Goal: Transaction & Acquisition: Purchase product/service

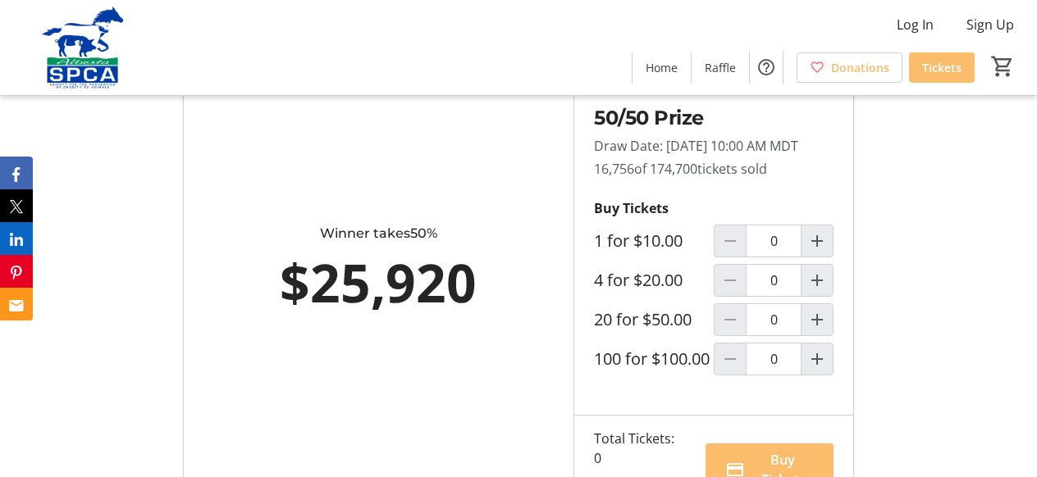
scroll to position [931, 0]
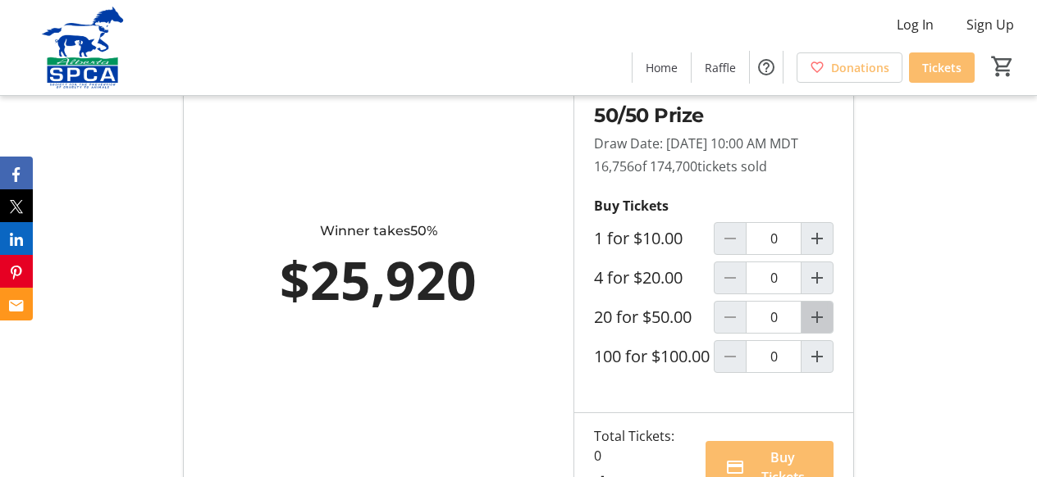
click at [816, 327] on mat-icon "Increment by one" at bounding box center [817, 318] width 20 height 20
type input "1"
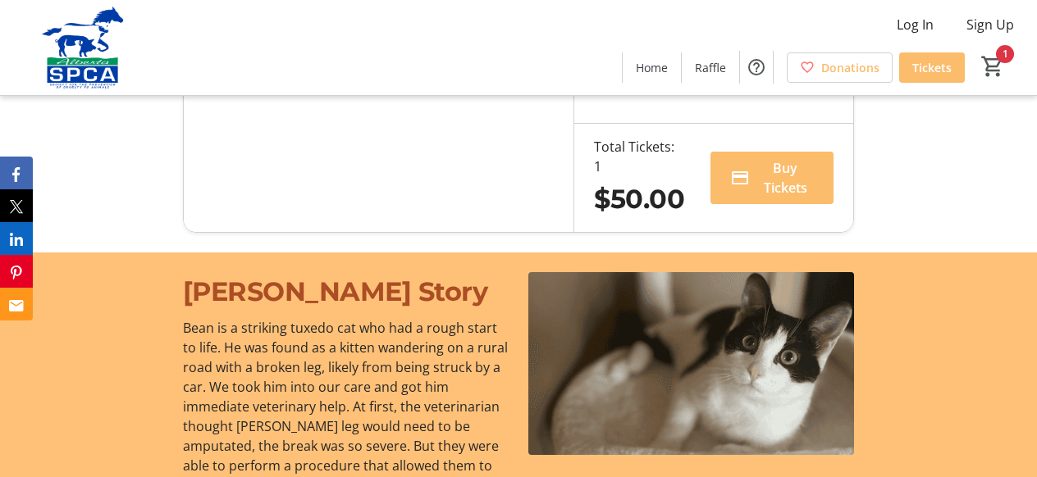
scroll to position [1223, 0]
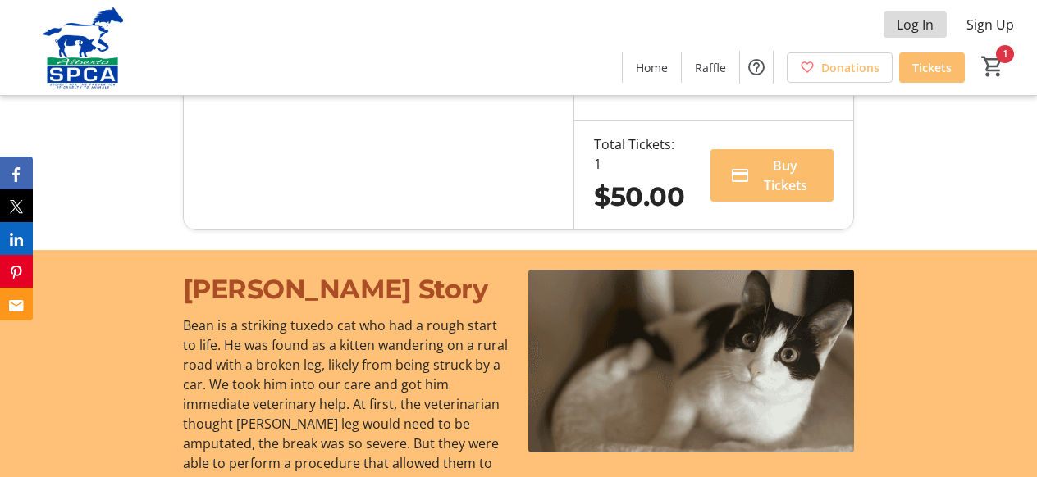
click at [914, 20] on span "Log In" at bounding box center [915, 25] width 37 height 20
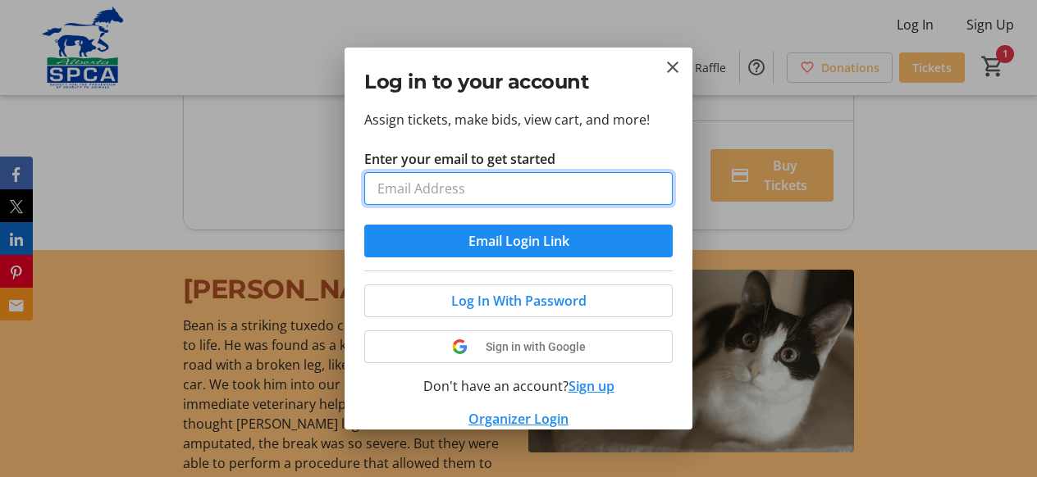
scroll to position [0, 0]
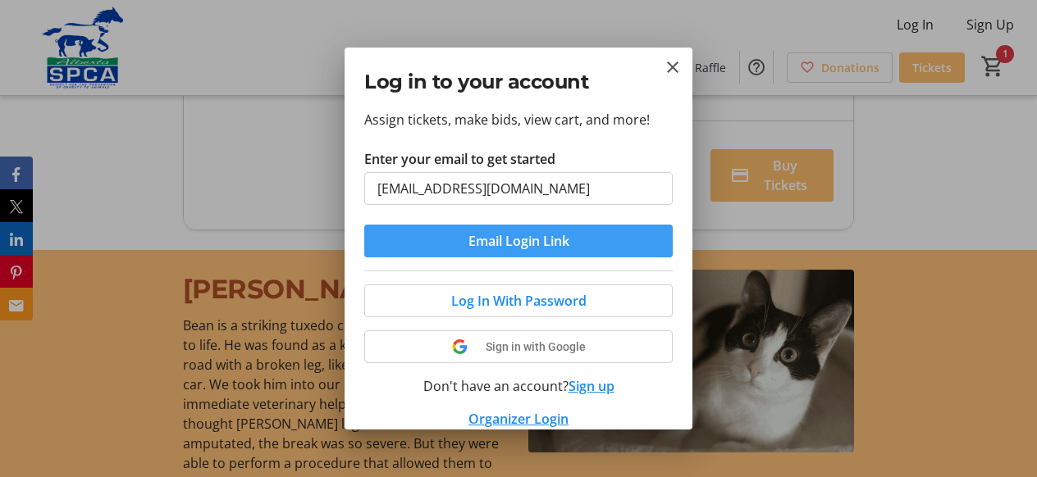
click at [518, 235] on span "Email Login Link" at bounding box center [518, 241] width 101 height 20
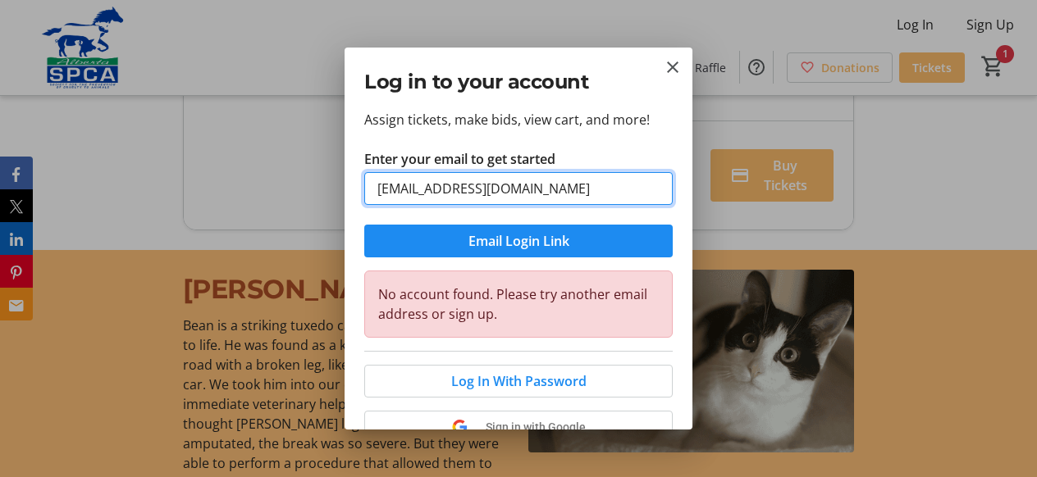
click at [514, 190] on input "[EMAIL_ADDRESS][DOMAIN_NAME]" at bounding box center [518, 188] width 308 height 33
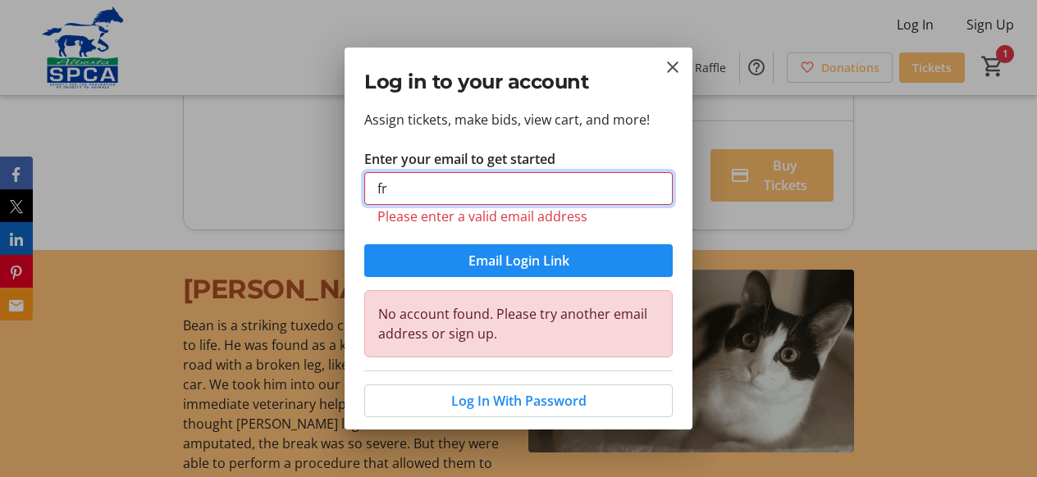
type input "f"
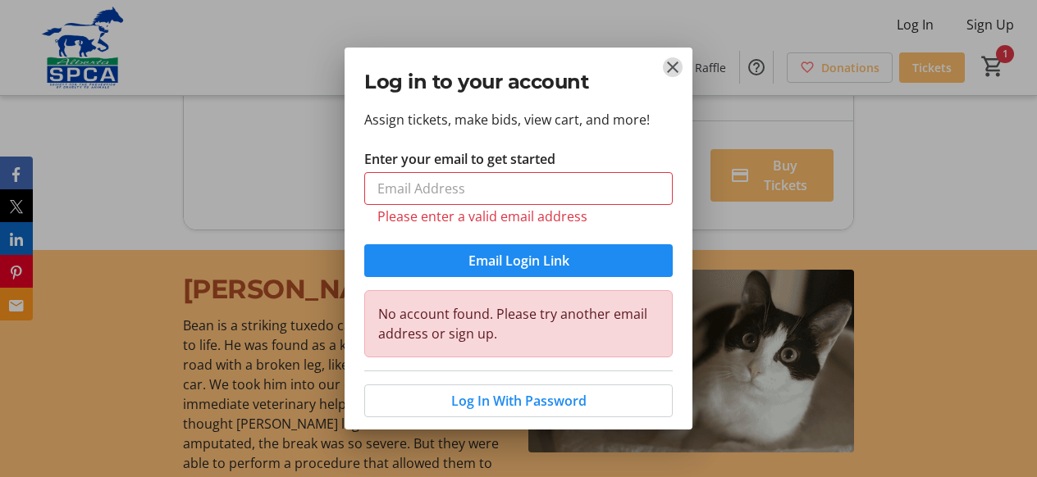
click at [673, 62] on mat-icon "Close" at bounding box center [673, 67] width 20 height 20
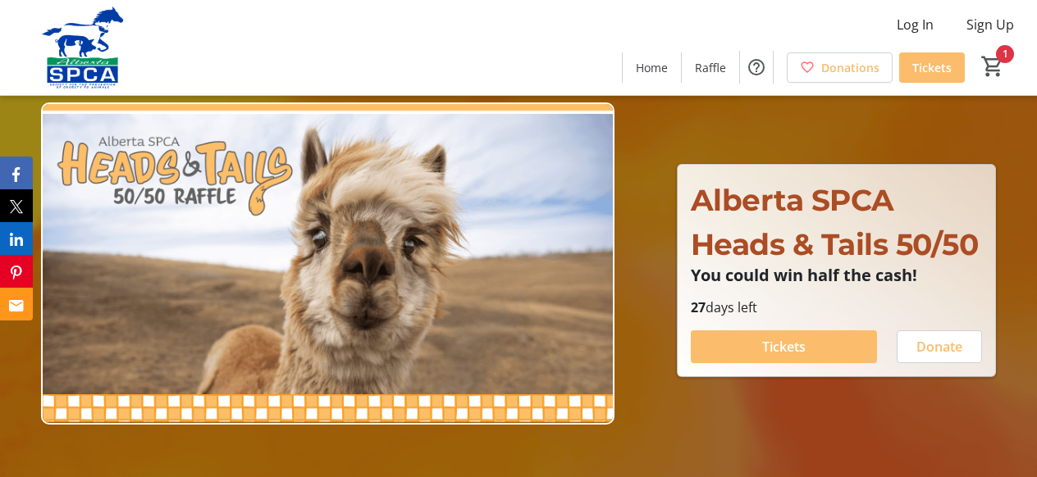
scroll to position [1223, 0]
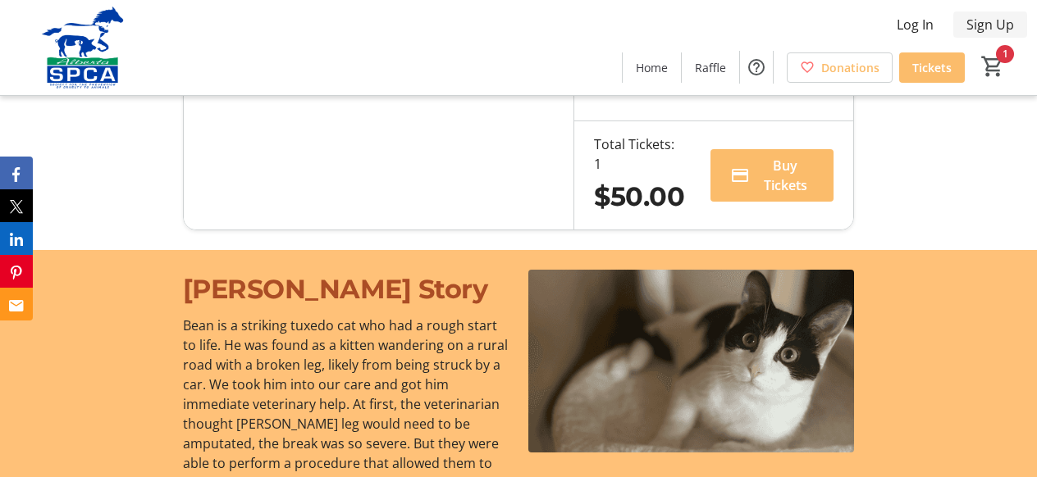
click at [986, 17] on span "Sign Up" at bounding box center [990, 25] width 48 height 20
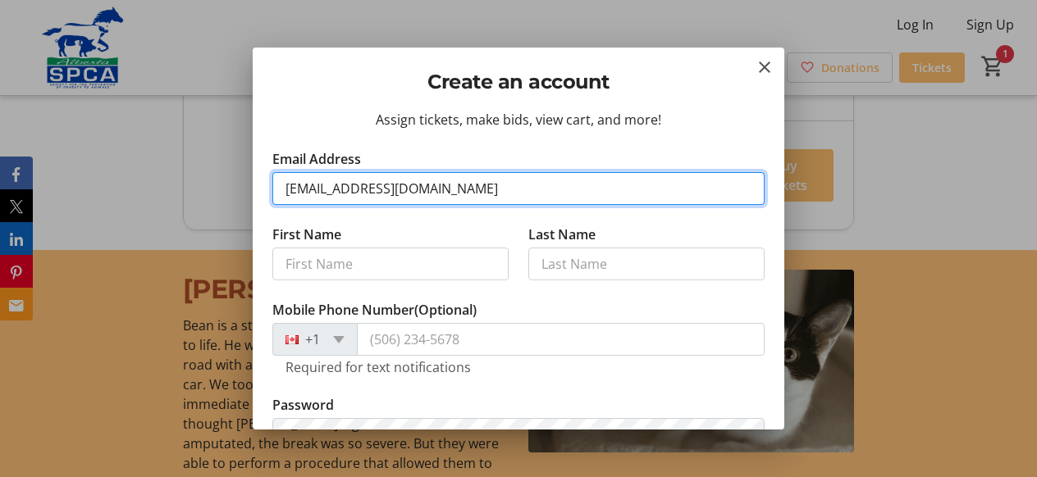
type input "[EMAIL_ADDRESS][DOMAIN_NAME]"
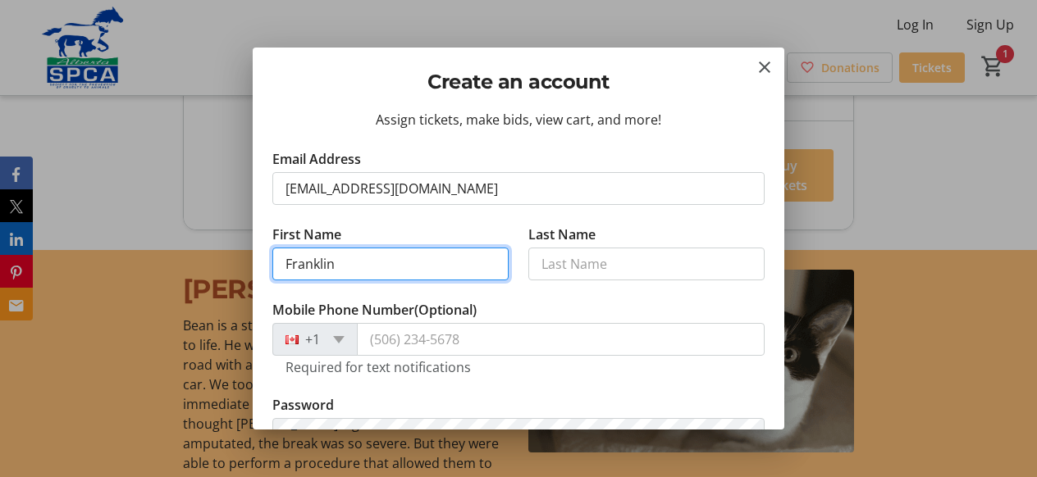
type input "Franklin"
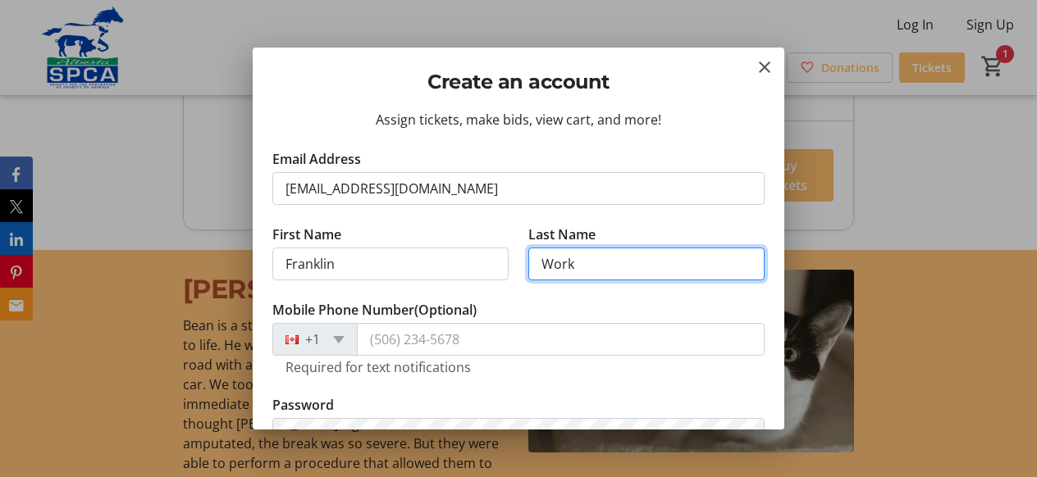
type input "Work"
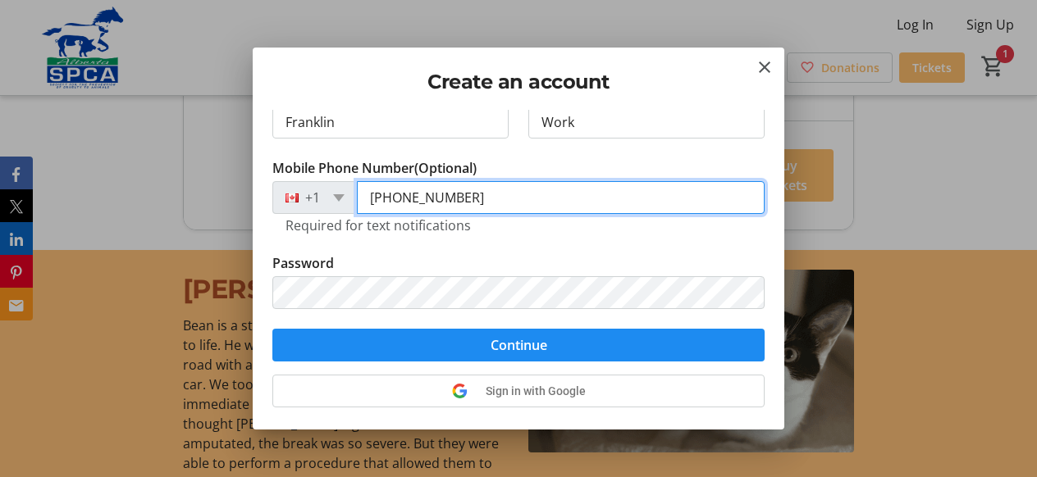
scroll to position [176, 0]
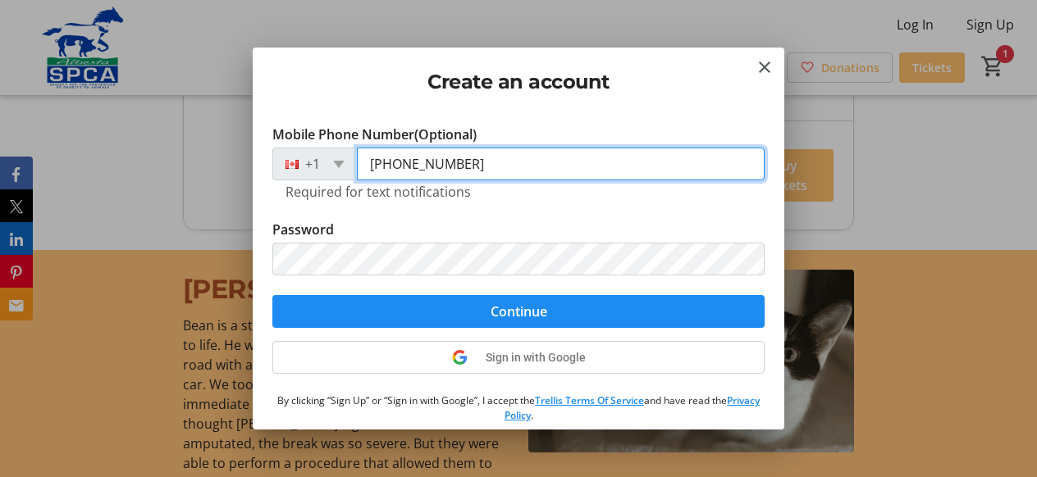
type input "[PHONE_NUMBER]"
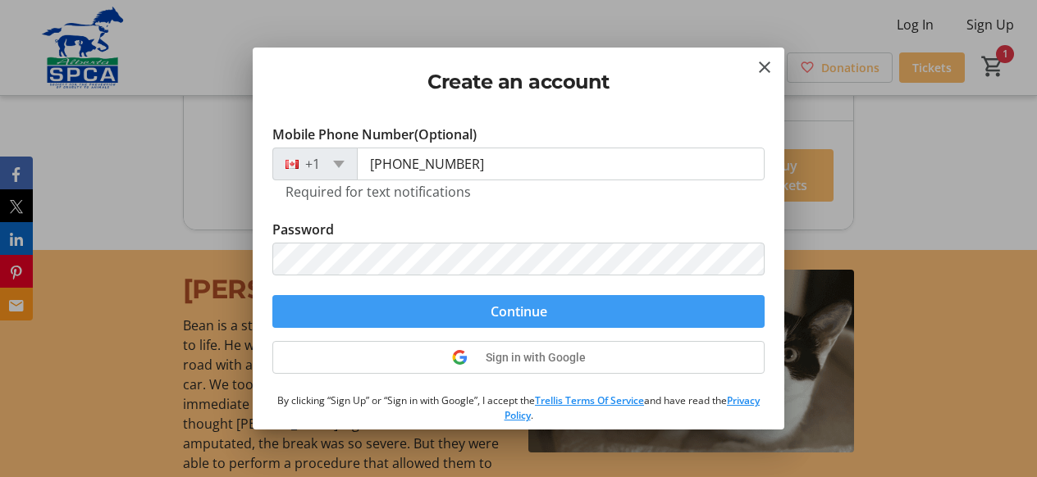
click at [574, 299] on span "submit" at bounding box center [518, 311] width 492 height 39
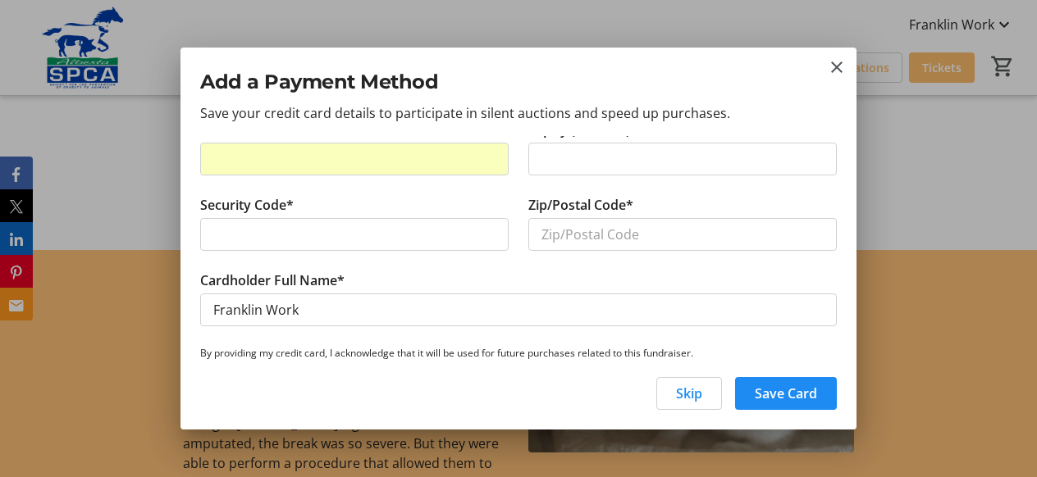
scroll to position [16, 0]
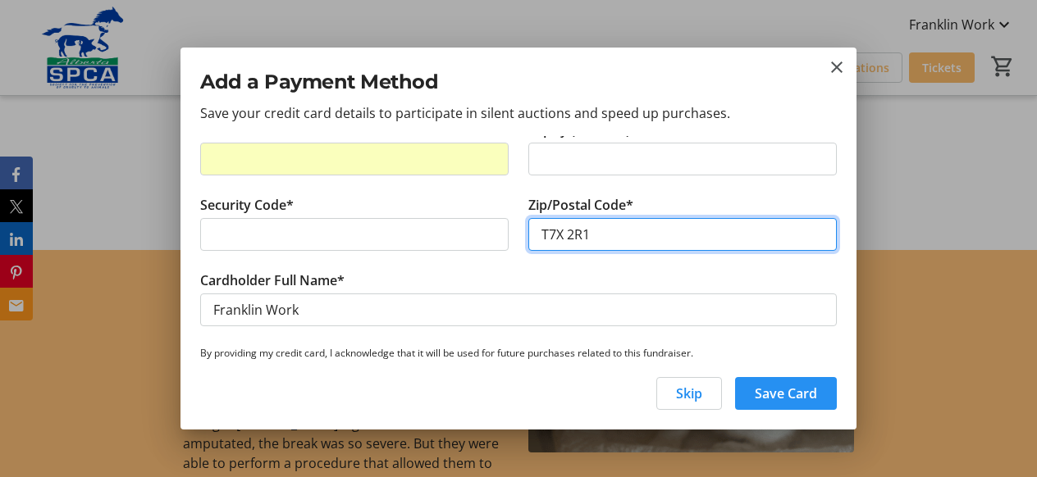
type input "T7X 2R1"
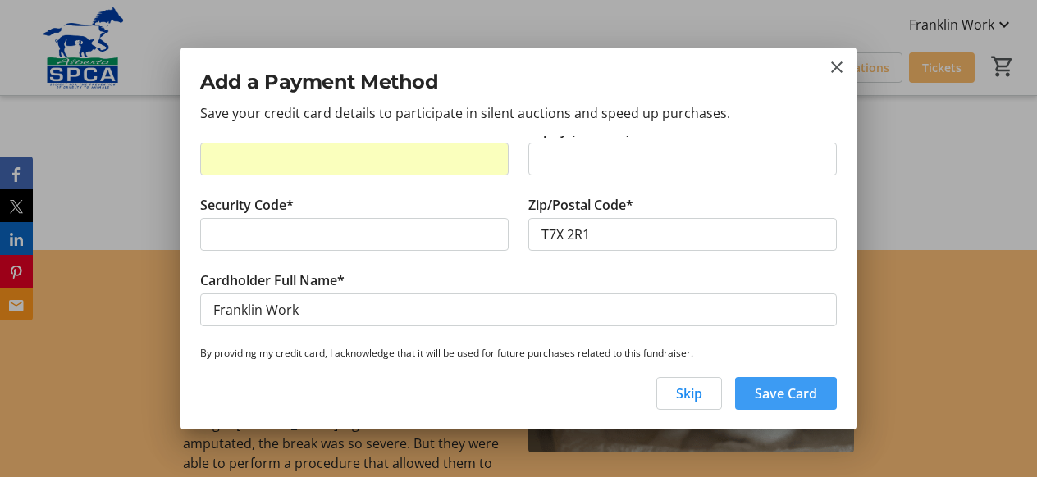
click at [779, 386] on span "Save Card" at bounding box center [786, 394] width 62 height 20
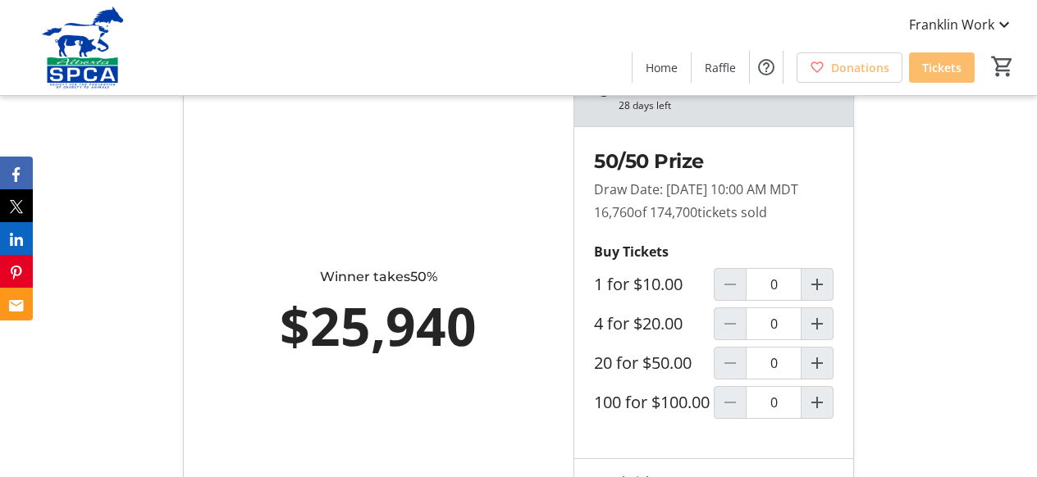
scroll to position [886, 0]
click at [817, 372] on mat-icon "Increment by one" at bounding box center [817, 363] width 20 height 20
type input "1"
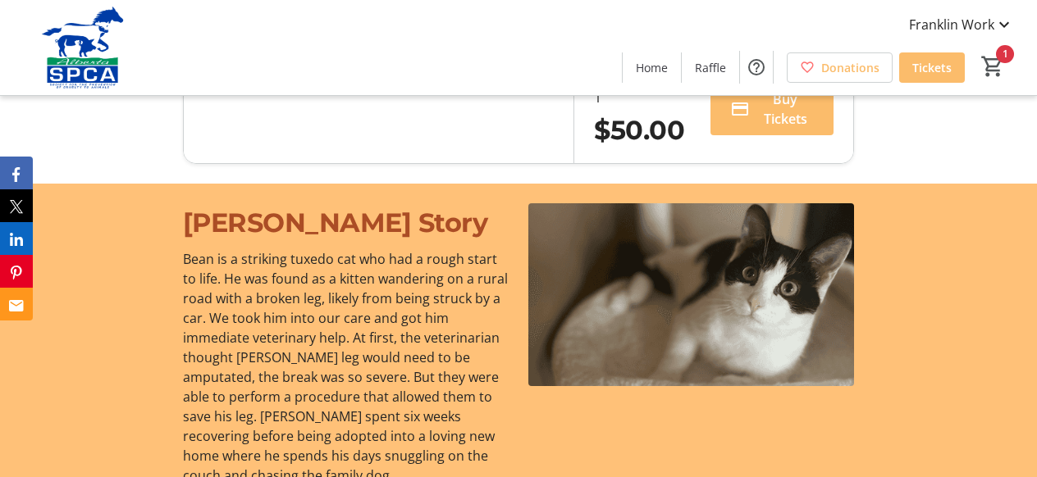
scroll to position [1286, 0]
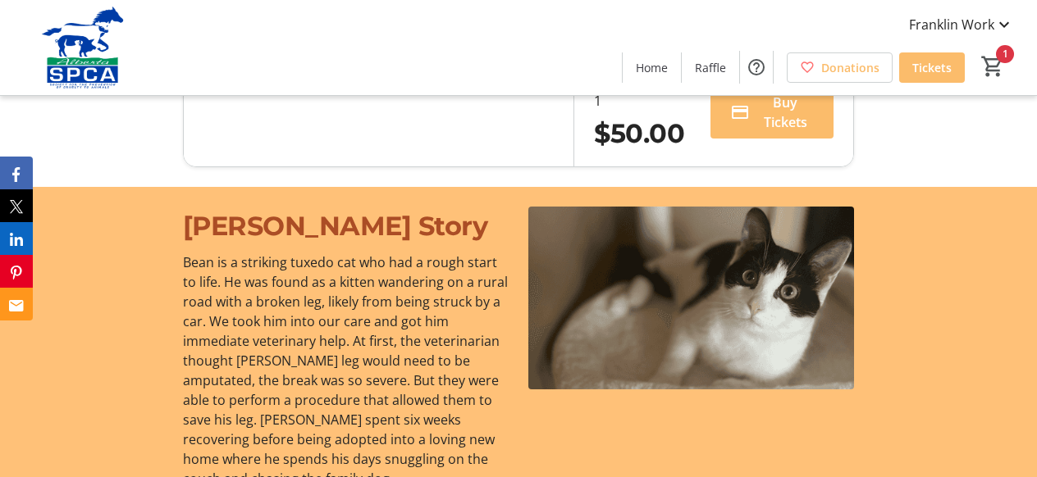
click at [715, 350] on img at bounding box center [691, 298] width 326 height 183
click at [774, 132] on span "Buy Tickets" at bounding box center [784, 112] width 57 height 39
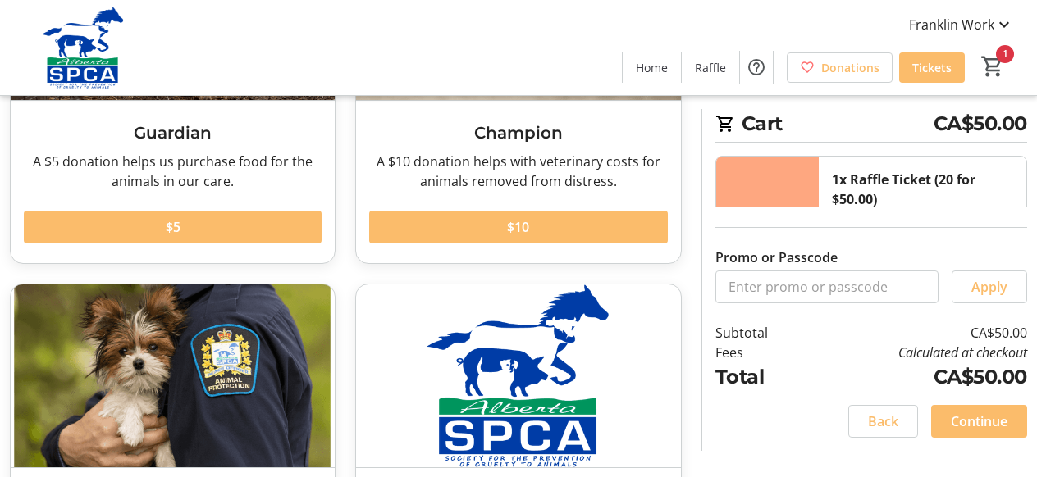
scroll to position [269, 0]
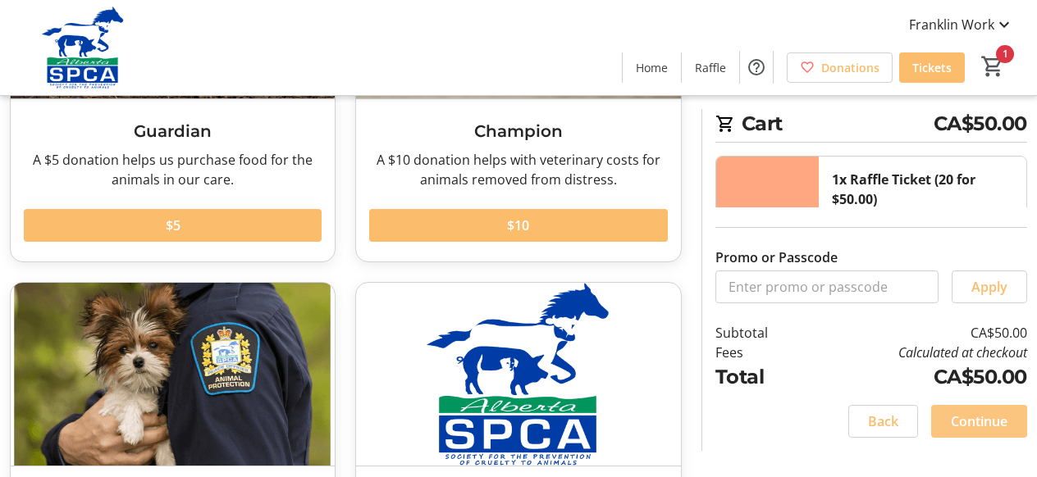
click at [975, 413] on span "Continue" at bounding box center [979, 422] width 57 height 20
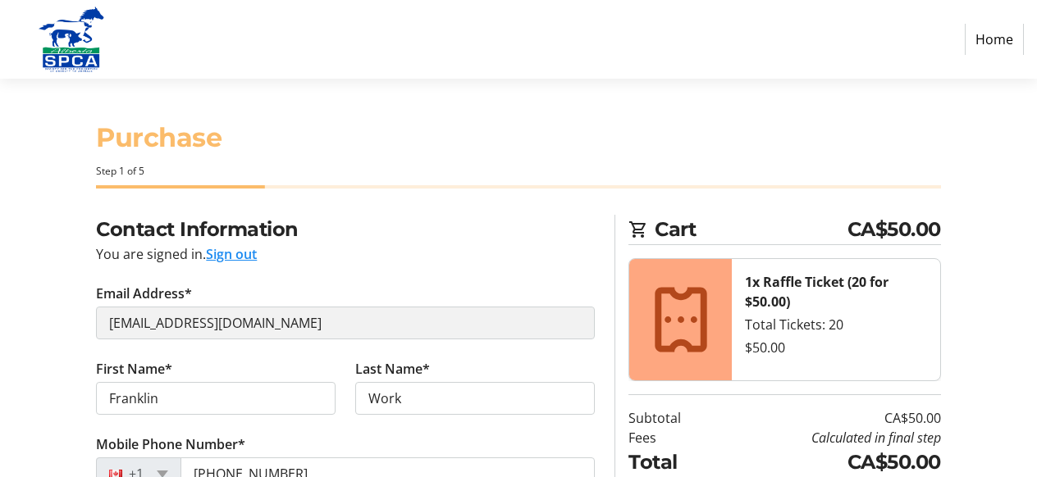
select select "CA"
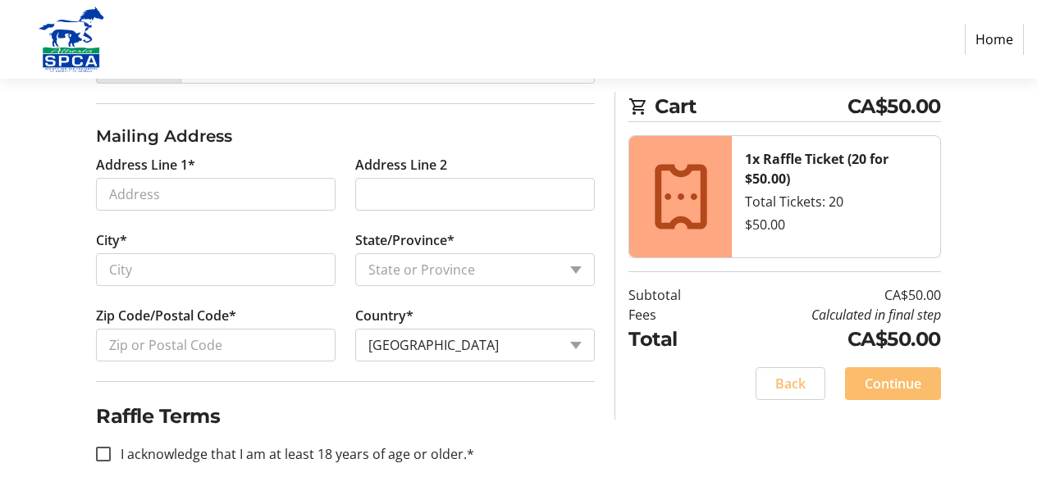
scroll to position [409, 0]
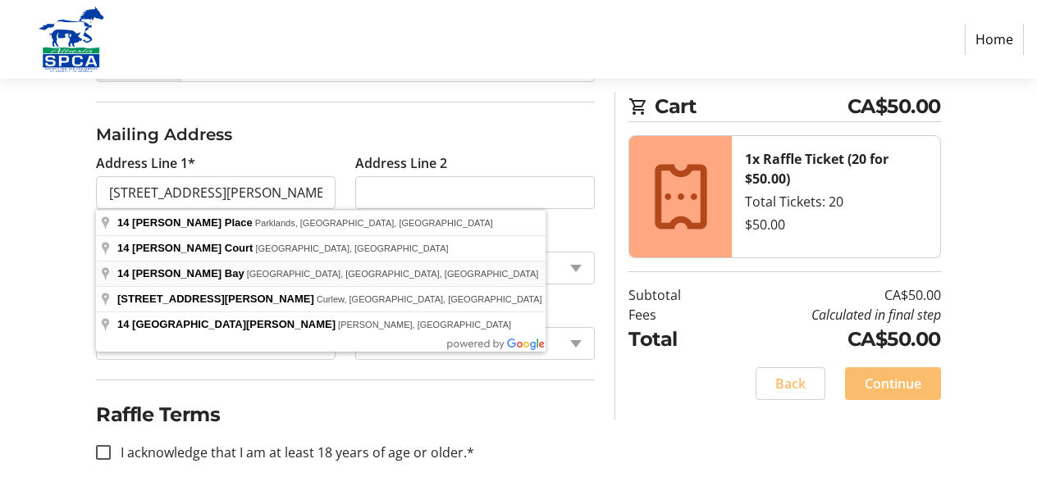
type input "14 [PERSON_NAME] Bay"
type input "[GEOGRAPHIC_DATA]"
select select "AB"
type input "T7X 2R1"
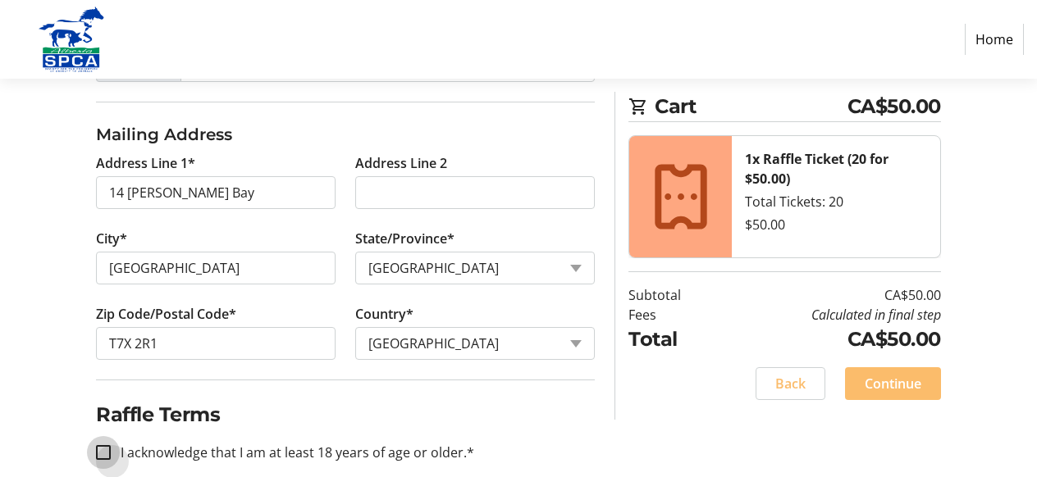
click at [107, 445] on input "I acknowledge that I am at least 18 years of age or older.*" at bounding box center [103, 452] width 15 height 15
checkbox input "true"
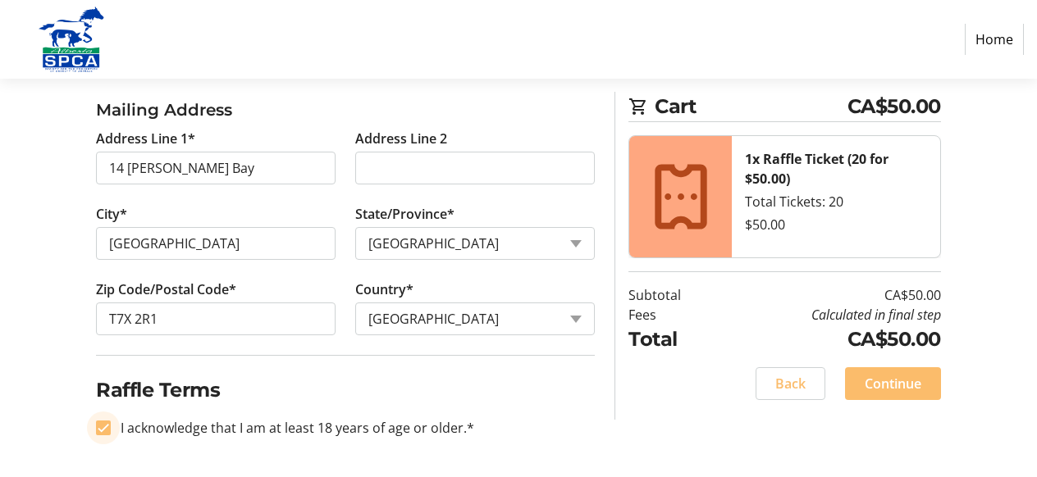
scroll to position [433, 0]
click at [891, 374] on span "Continue" at bounding box center [893, 384] width 57 height 20
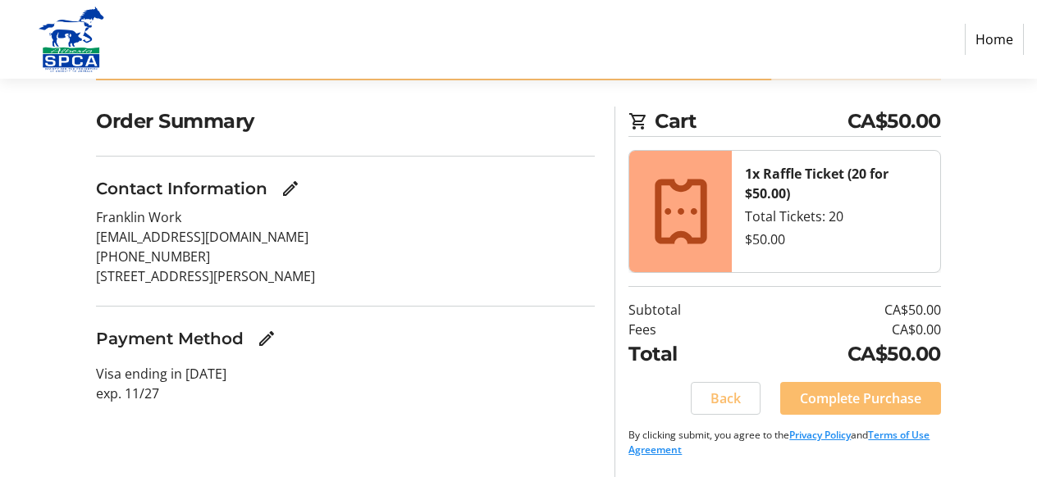
scroll to position [108, 0]
click at [857, 393] on span "Complete Purchase" at bounding box center [860, 399] width 121 height 20
